Goal: Book appointment/travel/reservation

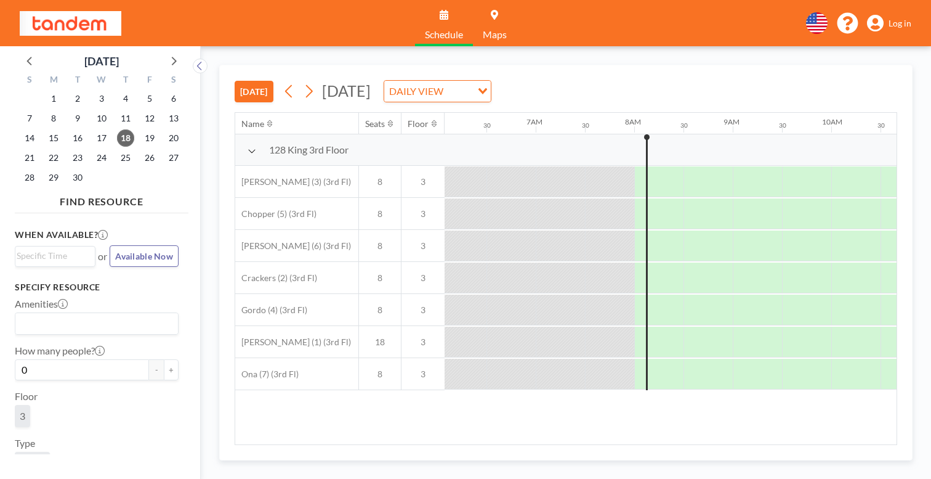
scroll to position [0, 600]
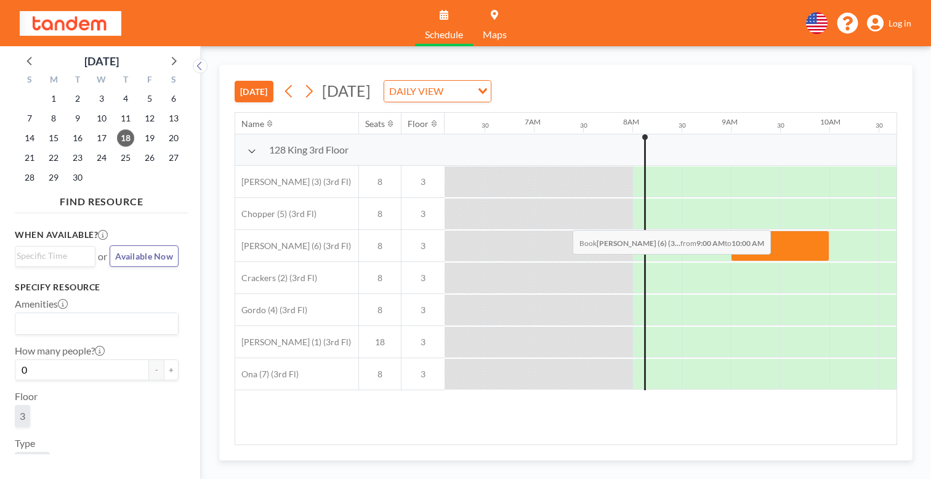
drag, startPoint x: 504, startPoint y: 198, endPoint x: 569, endPoint y: 201, distance: 65.4
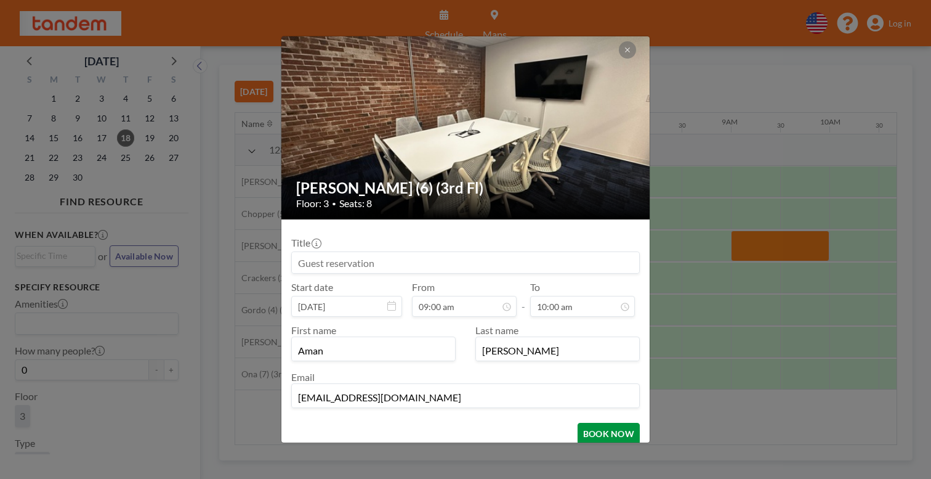
scroll to position [0, 0]
click at [578, 422] on button "BOOK NOW" at bounding box center [609, 433] width 62 height 22
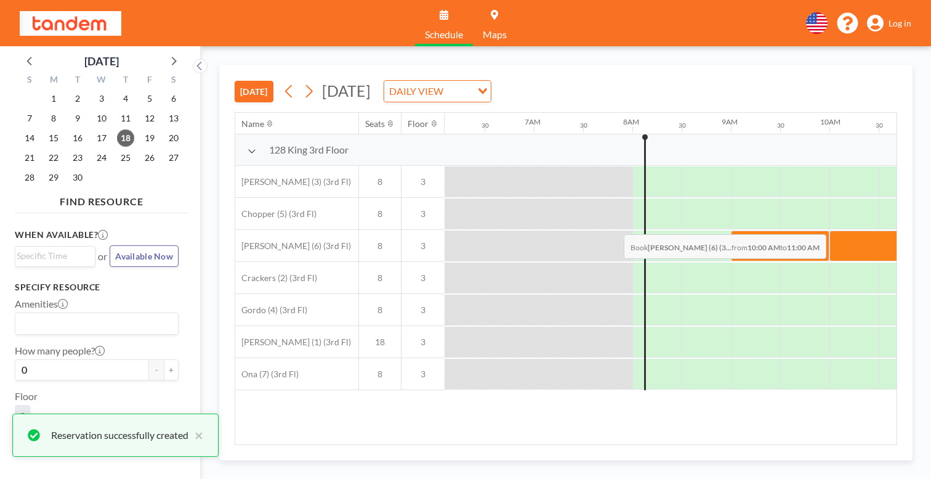
drag, startPoint x: 589, startPoint y: 205, endPoint x: 620, endPoint y: 205, distance: 30.8
click at [830, 230] on div at bounding box center [879, 245] width 99 height 31
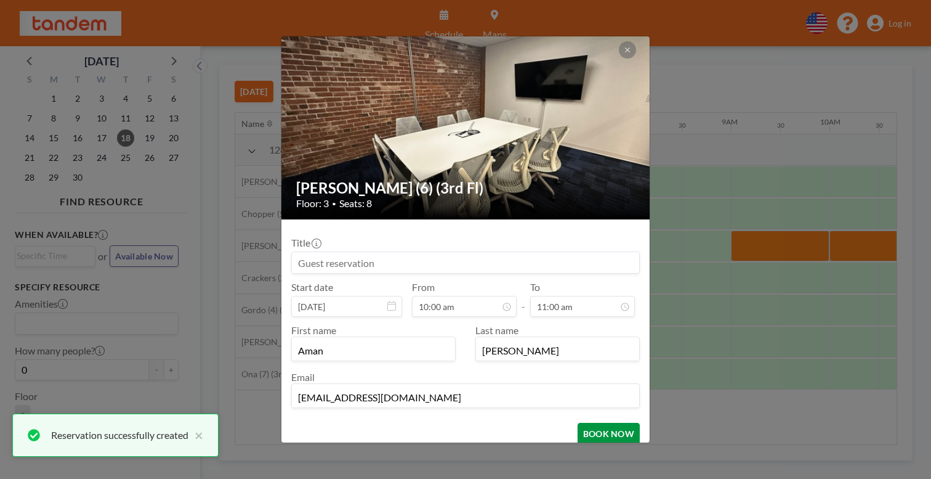
click at [585, 422] on button "BOOK NOW" at bounding box center [609, 433] width 62 height 22
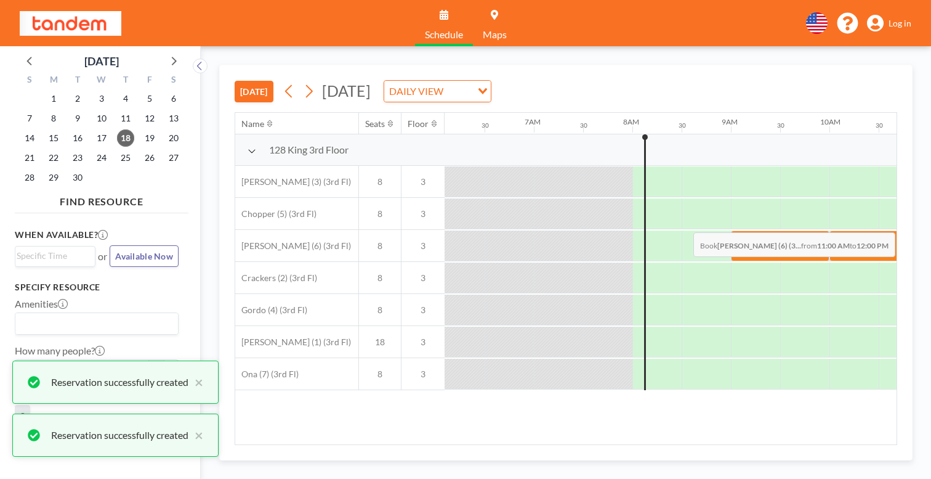
drag, startPoint x: 647, startPoint y: 201, endPoint x: 690, endPoint y: 203, distance: 43.2
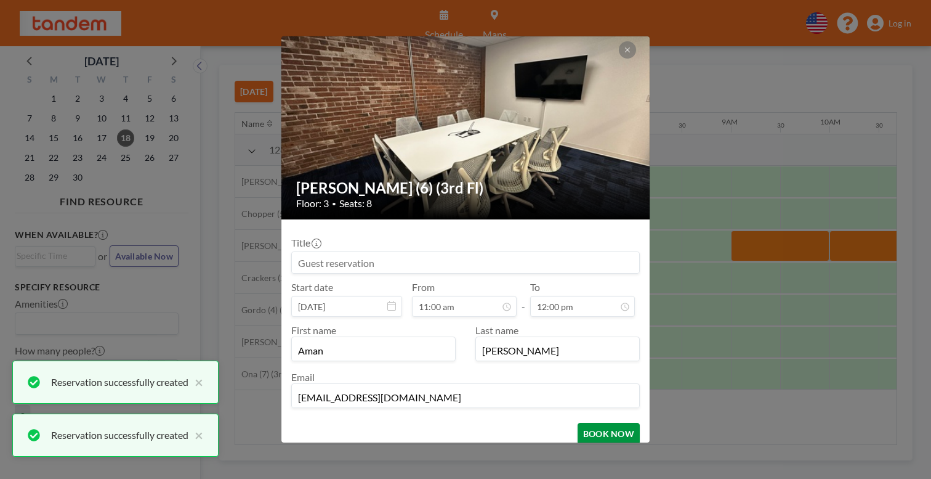
click at [583, 422] on button "BOOK NOW" at bounding box center [609, 433] width 62 height 22
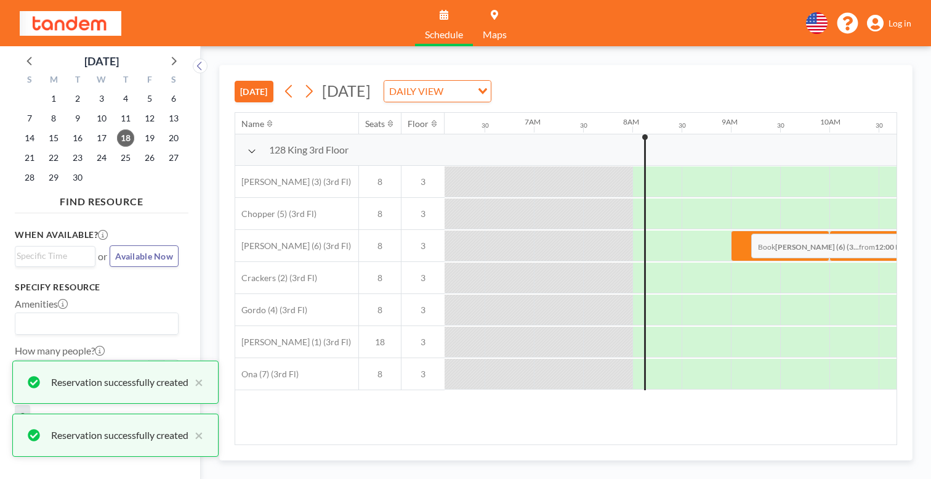
drag, startPoint x: 750, startPoint y: 213, endPoint x: 767, endPoint y: 204, distance: 19.3
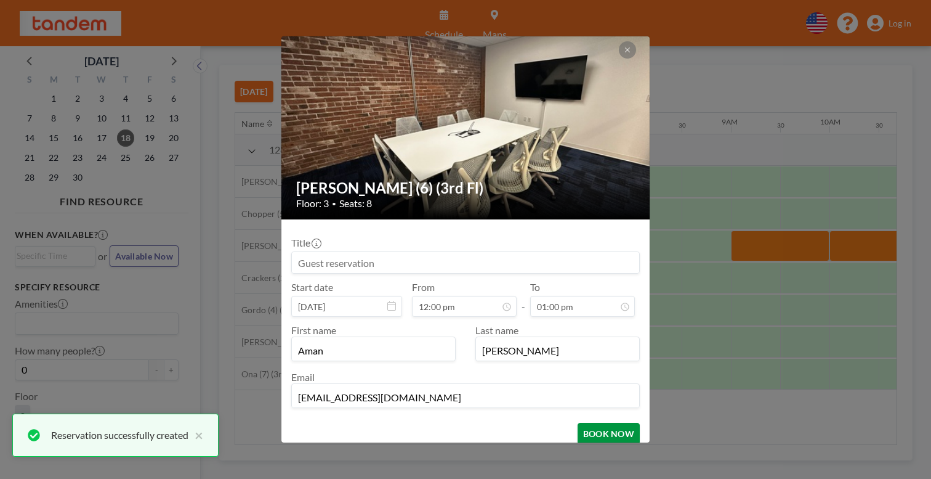
click at [598, 422] on button "BOOK NOW" at bounding box center [609, 433] width 62 height 22
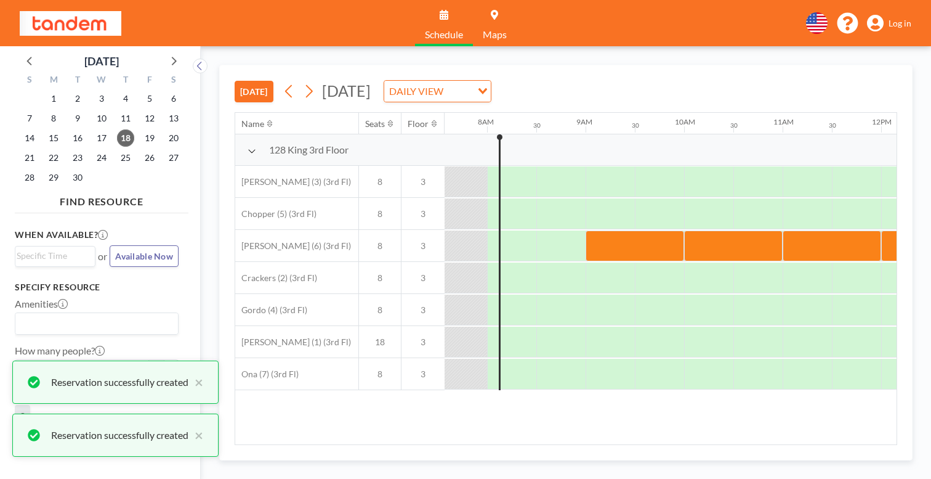
scroll to position [0, 760]
